Goal: Information Seeking & Learning: Check status

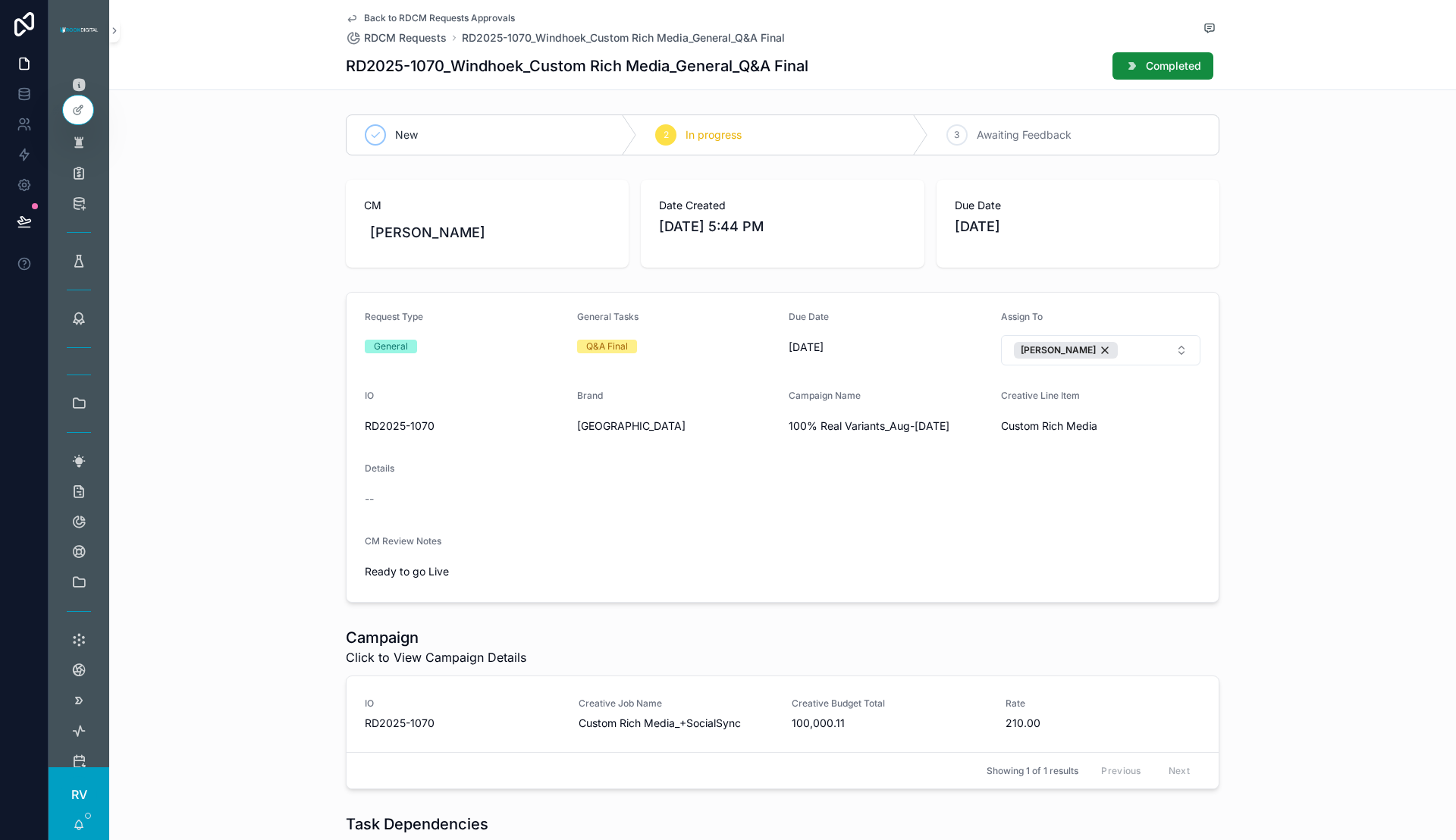
click at [845, 737] on link "IO RD2025-1070 Creative Job Name Custom Rich Media_+SocialSync Creative Budget …" at bounding box center [782, 714] width 872 height 76
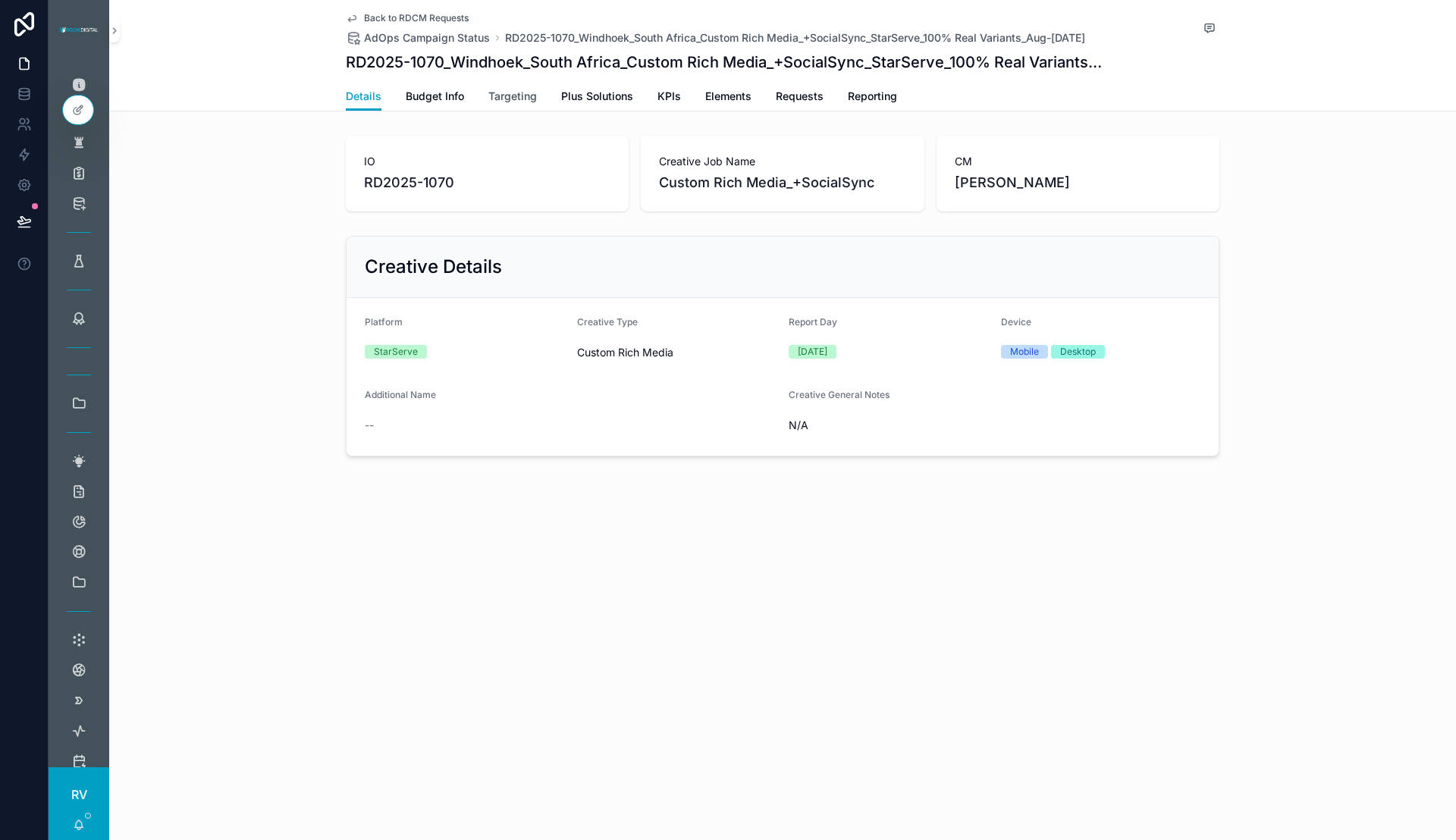
click at [496, 102] on span "Targeting" at bounding box center [512, 95] width 48 height 15
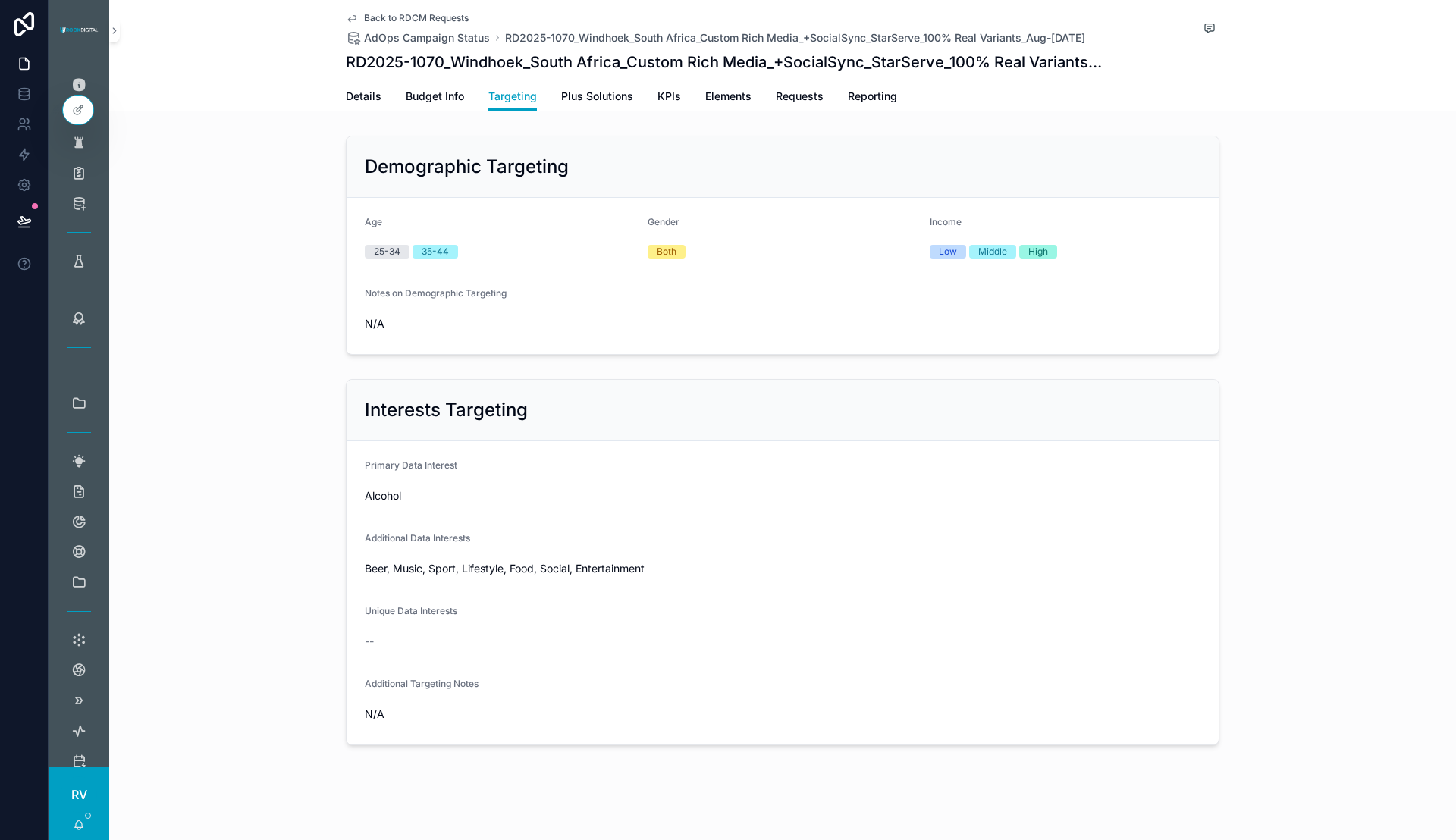
click at [409, 22] on span "Back to RDCM Requests" at bounding box center [415, 18] width 104 height 12
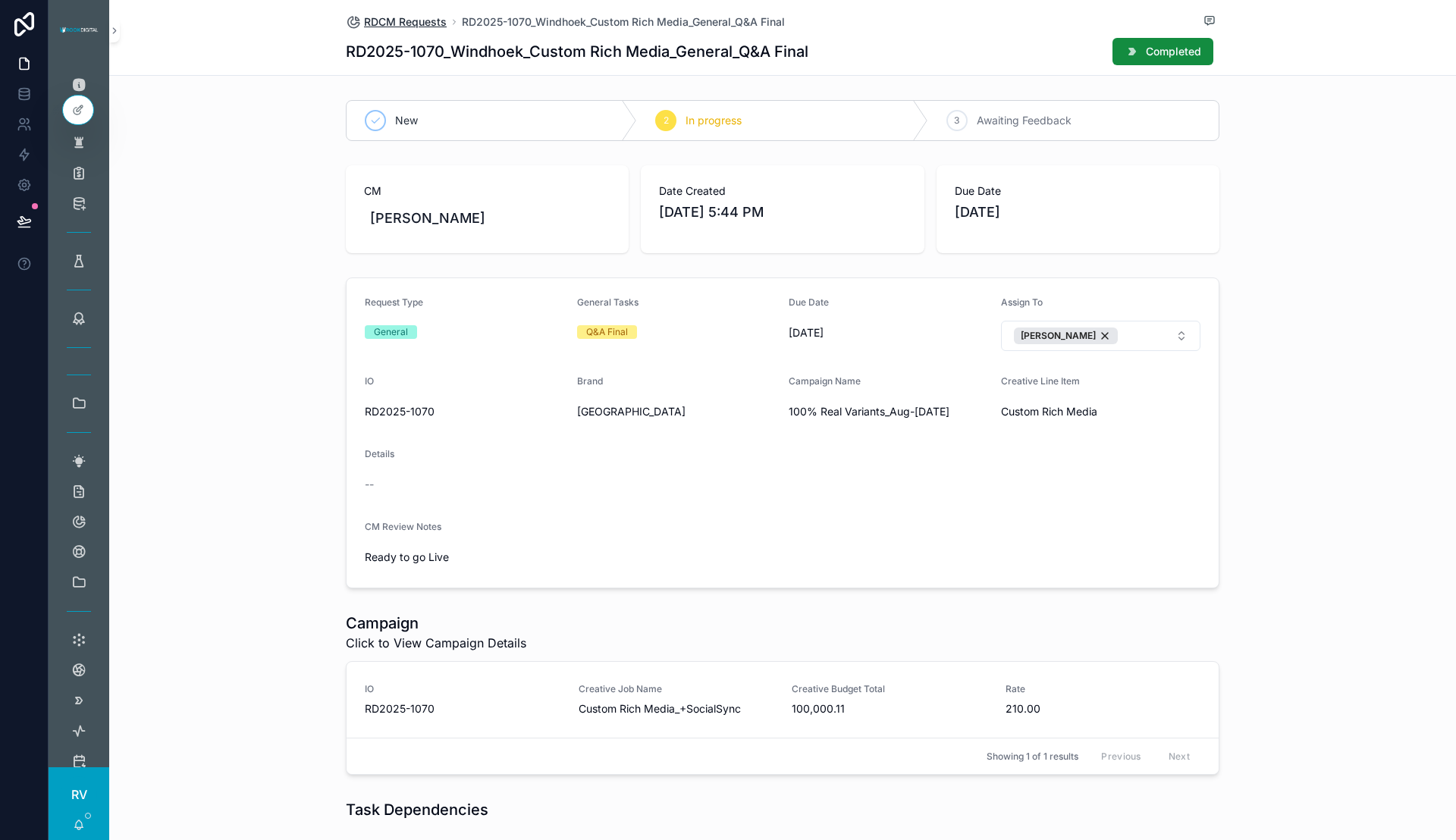
click at [407, 20] on span "RDCM Requests" at bounding box center [405, 21] width 82 height 15
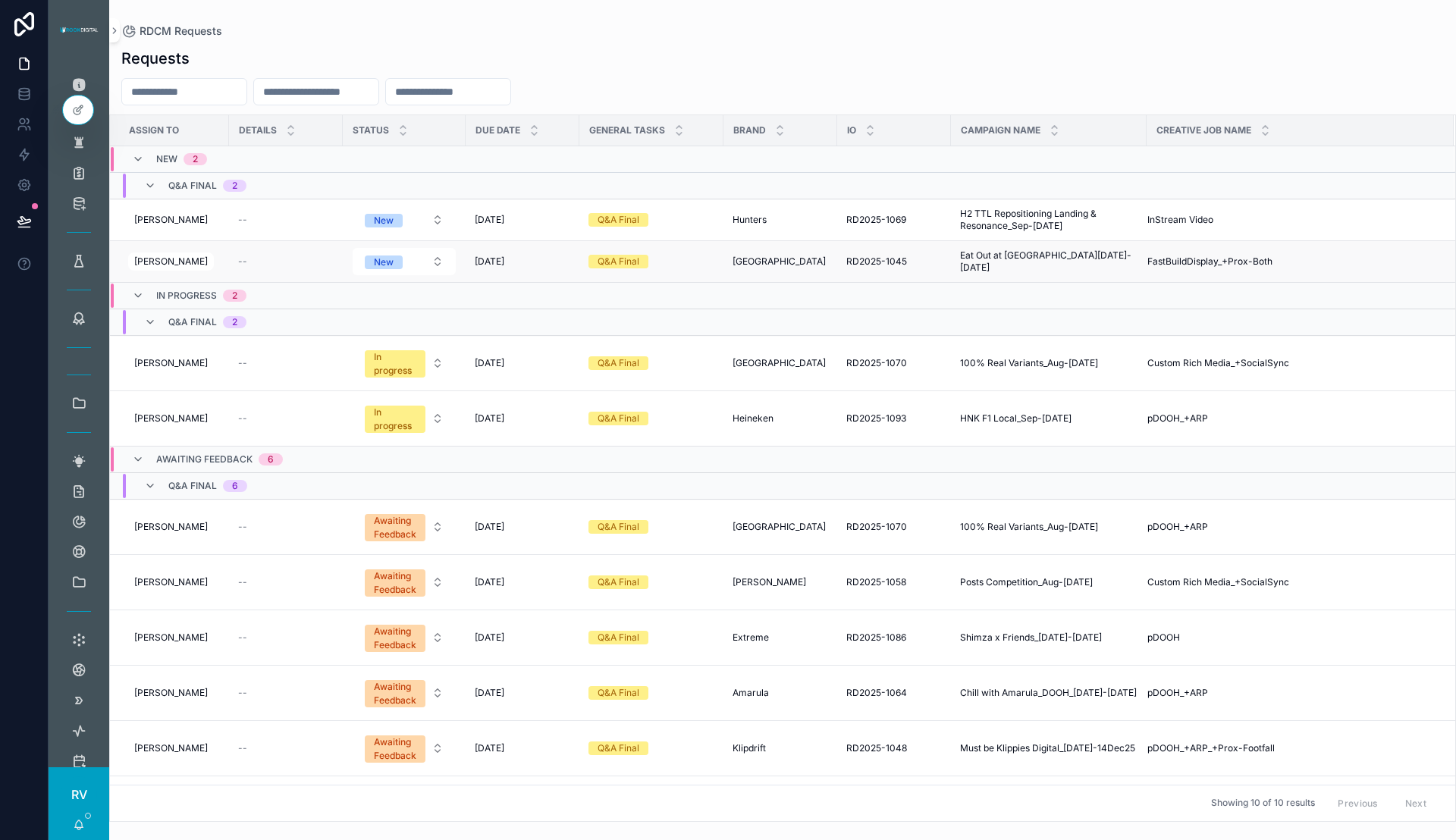
click at [1177, 261] on span "FastBuildDisplay_+Prox-Both" at bounding box center [1210, 262] width 125 height 12
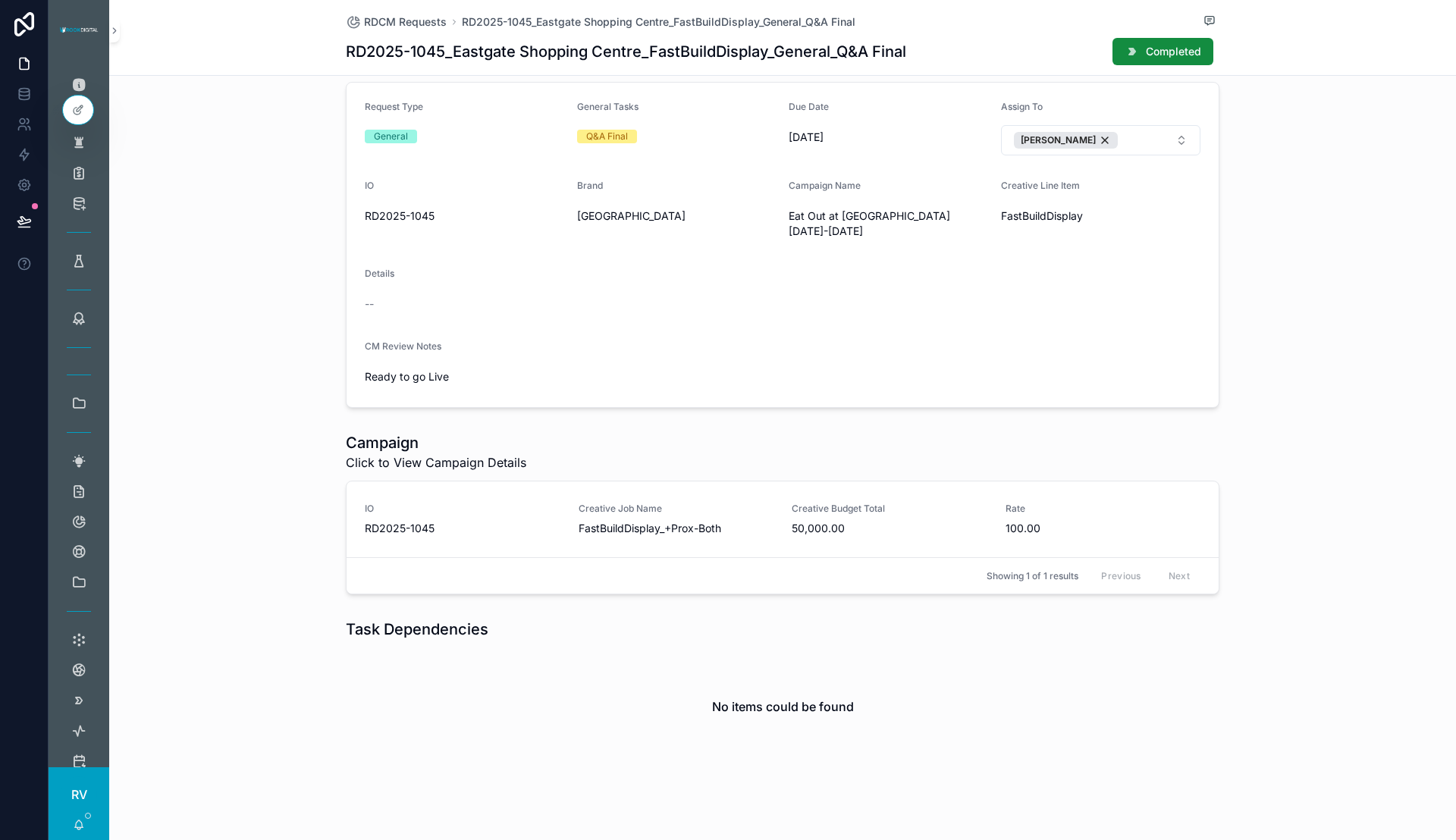
scroll to position [197, 0]
click at [736, 519] on span "FastBuildDisplay_+Prox-Both" at bounding box center [675, 526] width 195 height 15
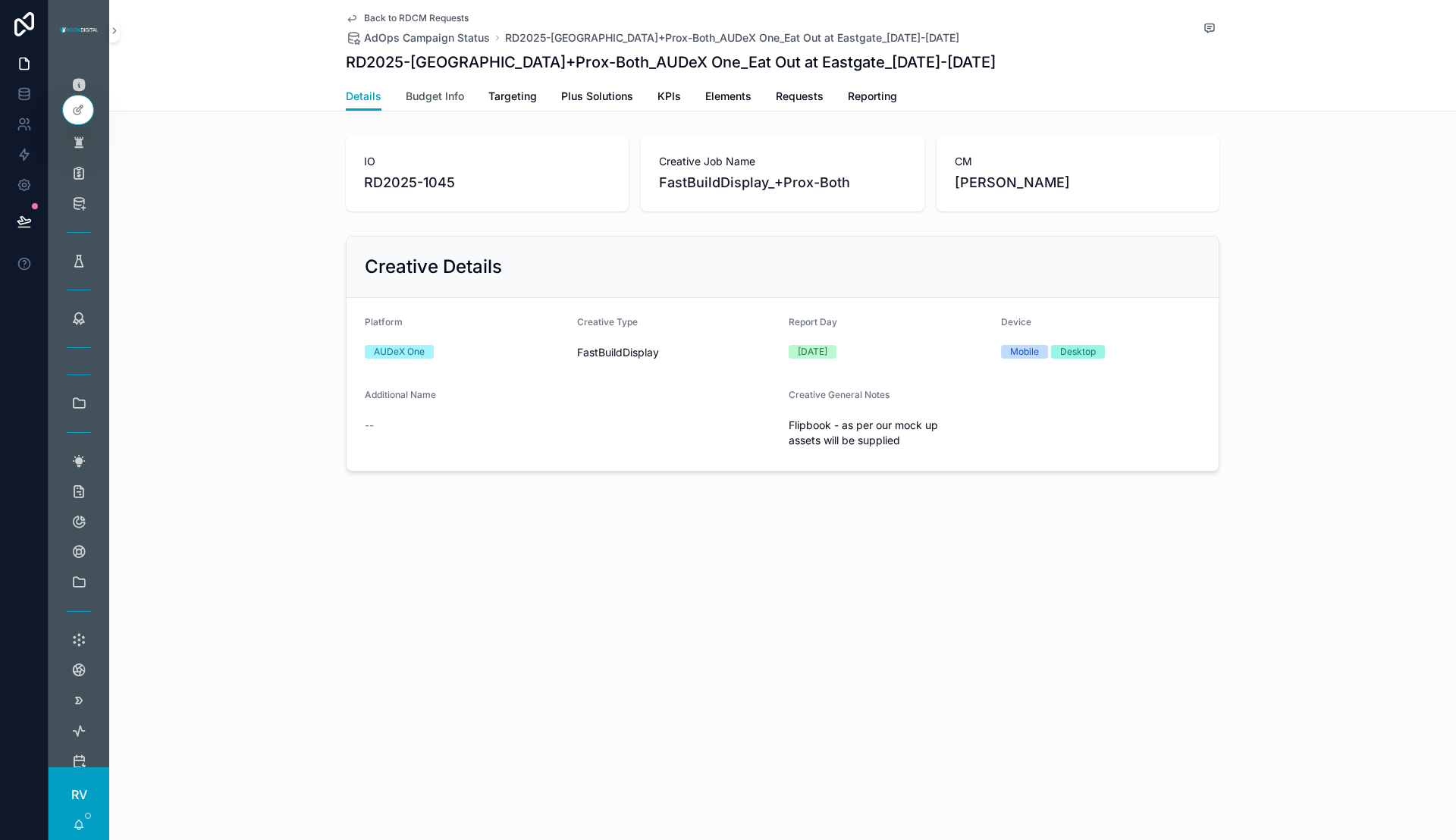
click at [449, 99] on span "Budget Info" at bounding box center [435, 95] width 59 height 15
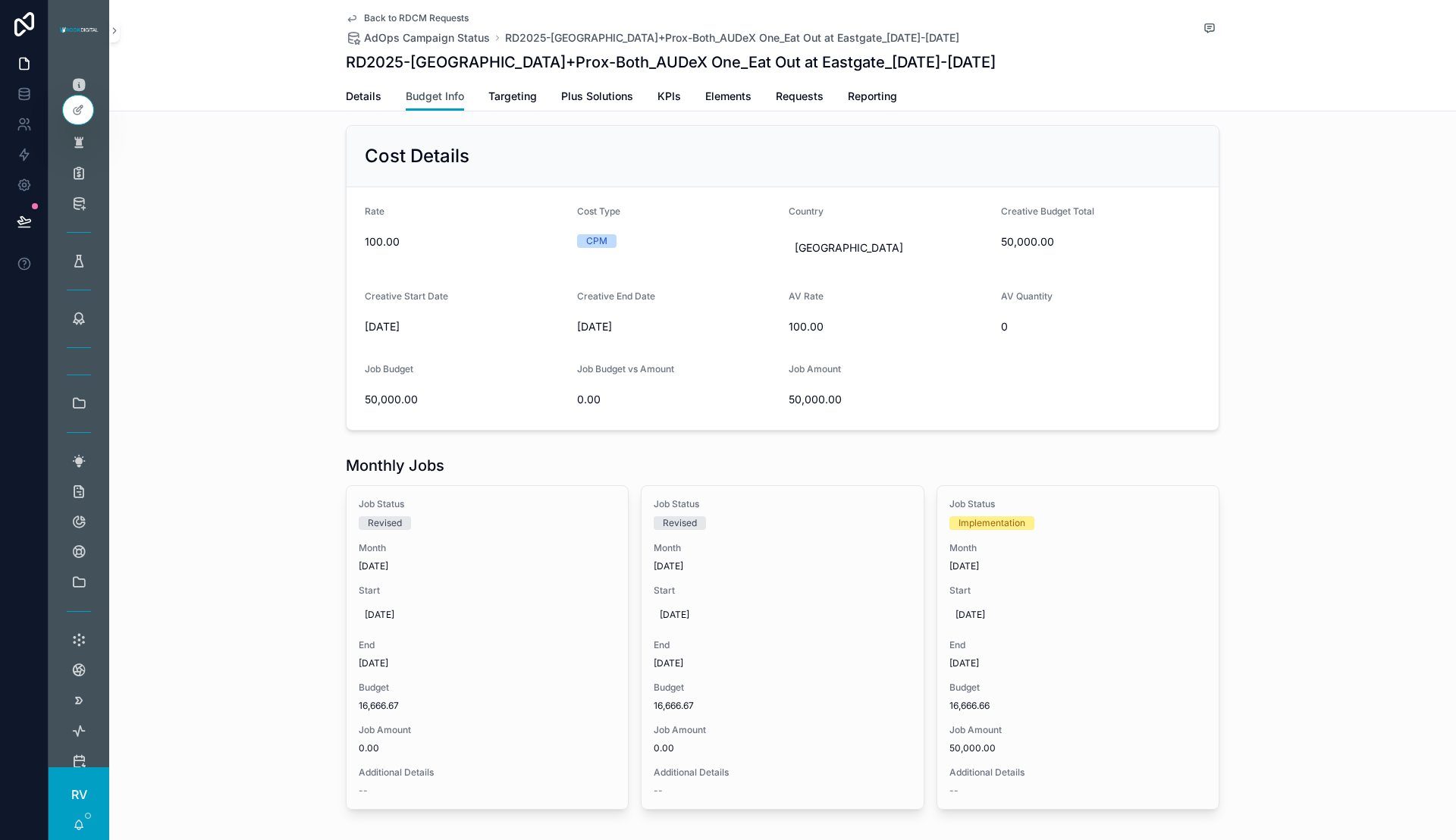
scroll to position [108, 0]
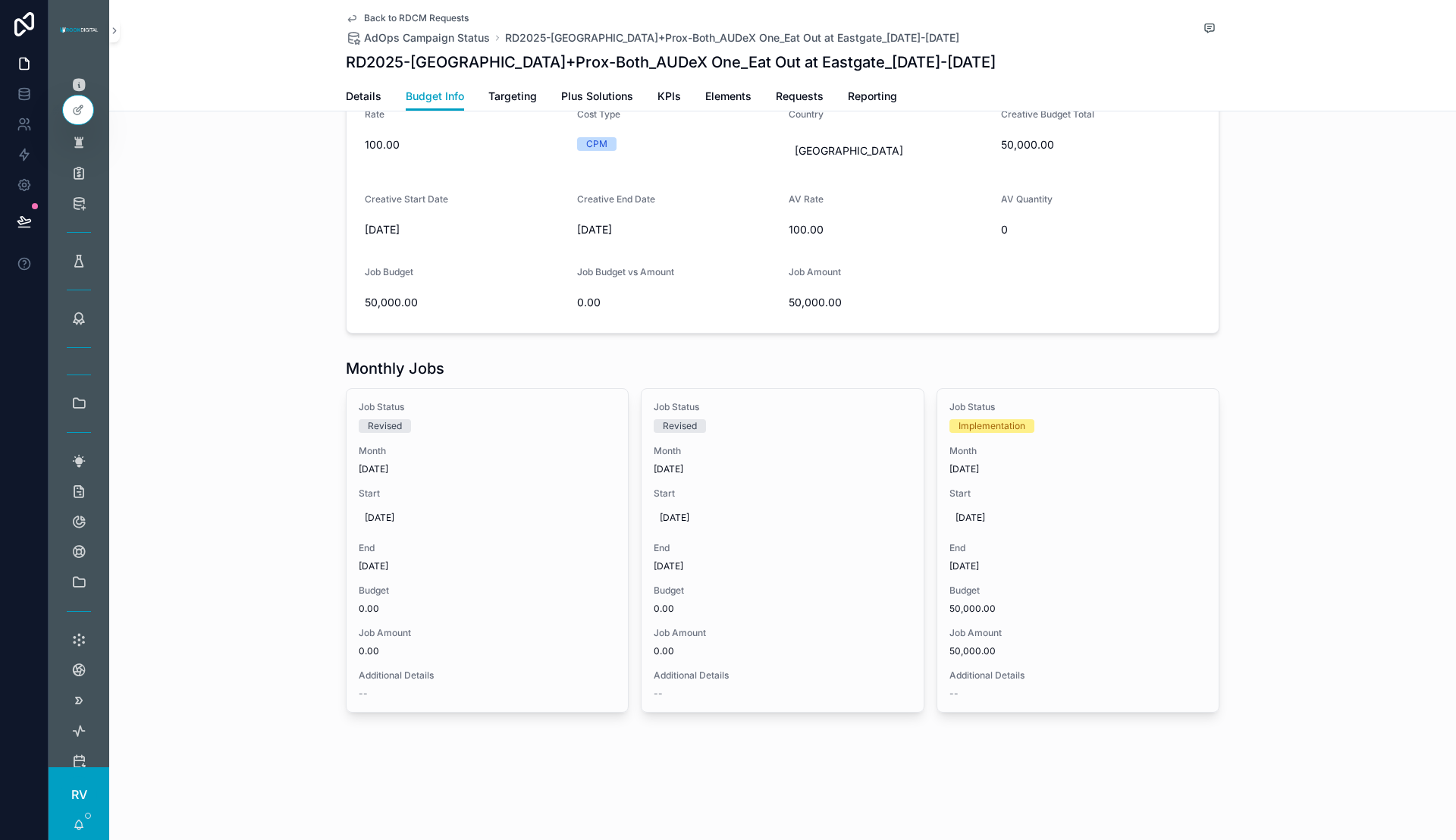
click at [1307, 364] on div "Monthly Jobs Job Status Revised Month [DATE] Start [DATE] End [DATE] Budget 0.0…" at bounding box center [782, 535] width 1346 height 367
